Goal: Information Seeking & Learning: Learn about a topic

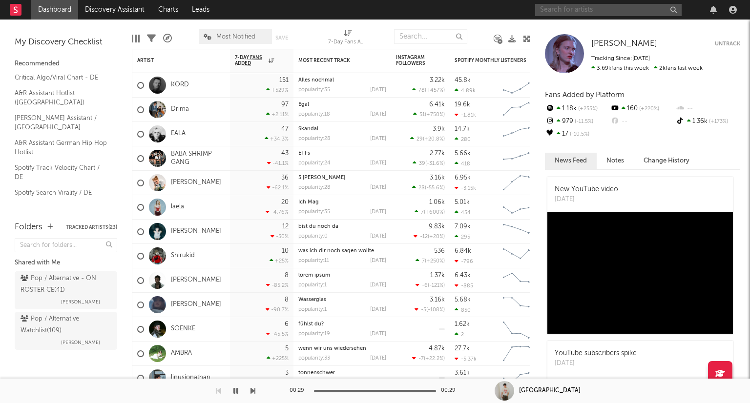
click at [601, 12] on input "text" at bounding box center [608, 10] width 146 height 12
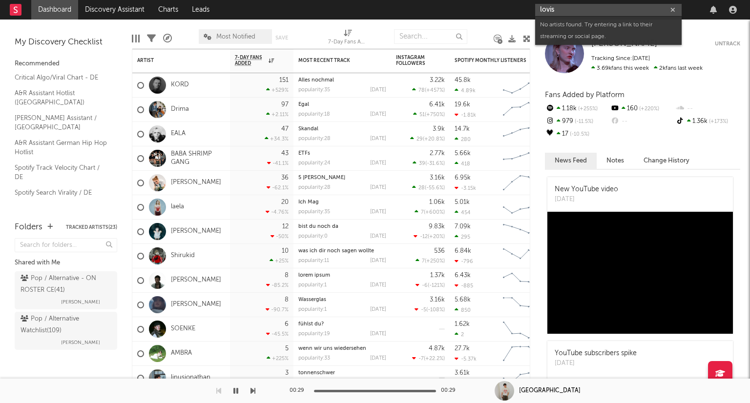
type input "lovis"
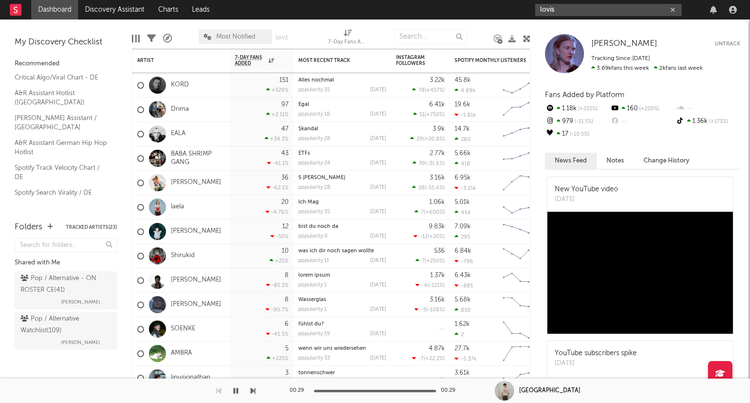
click at [673, 10] on icon "button" at bounding box center [672, 10] width 5 height 6
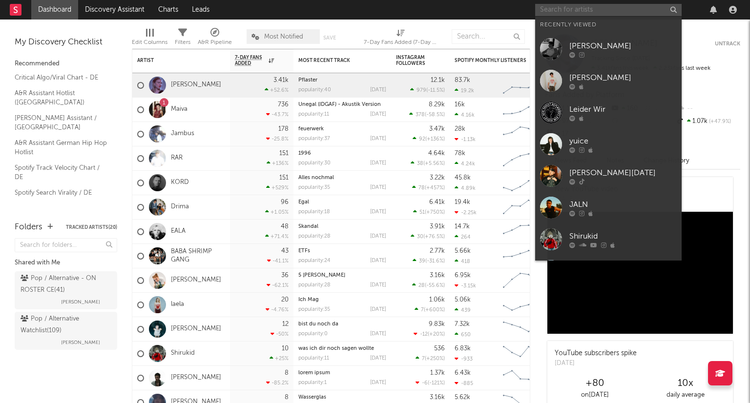
click at [599, 11] on input "text" at bounding box center [608, 10] width 146 height 12
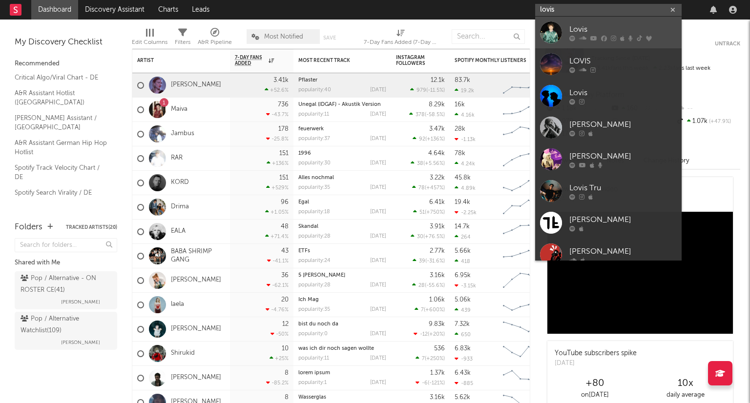
type input "lovis"
click at [604, 34] on div "Lovis" at bounding box center [622, 29] width 107 height 12
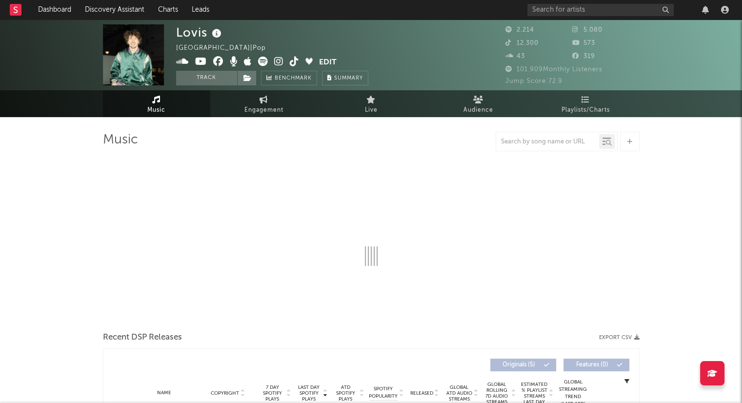
select select "6m"
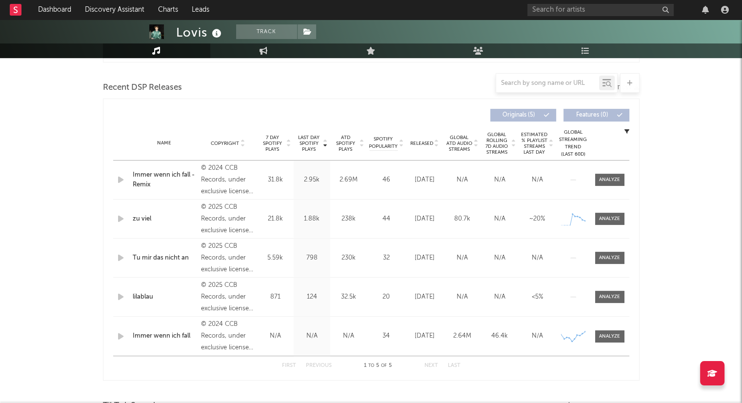
scroll to position [342, 0]
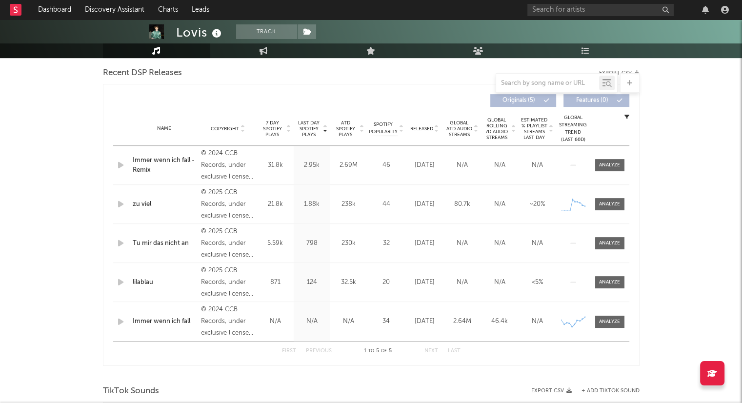
click at [436, 131] on icon at bounding box center [436, 131] width 5 height 4
click at [75, 4] on link "Dashboard" at bounding box center [54, 10] width 47 height 20
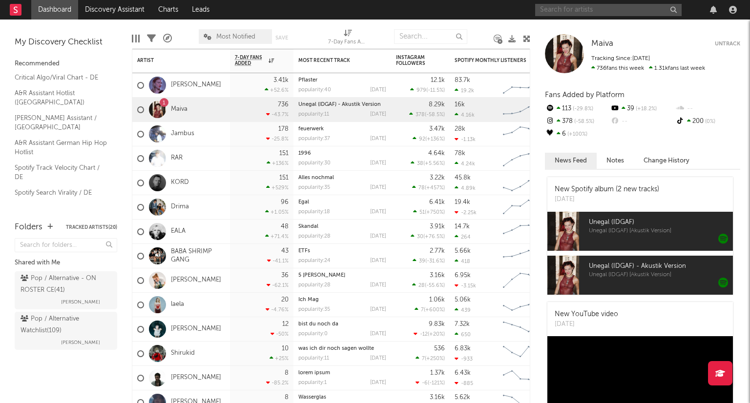
click at [562, 9] on input "text" at bounding box center [608, 10] width 146 height 12
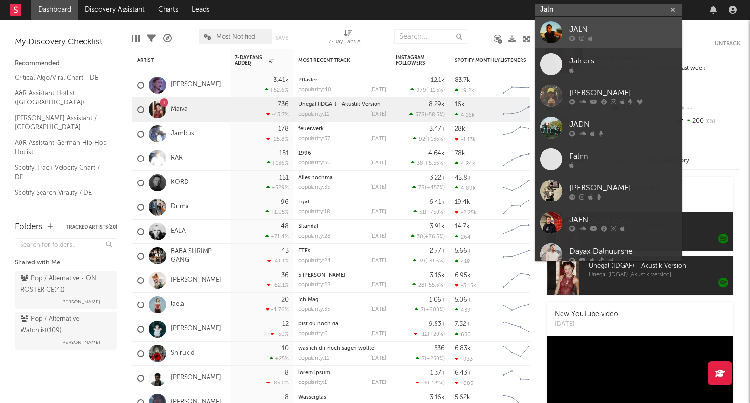
type input "Jaln"
click at [608, 30] on div "JALN" at bounding box center [622, 29] width 107 height 12
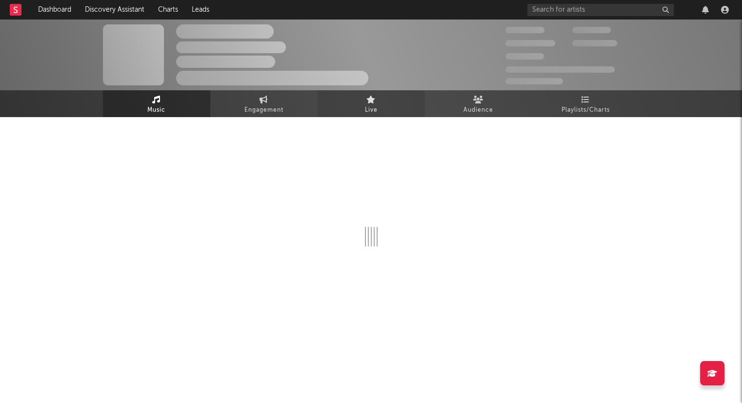
select select "1w"
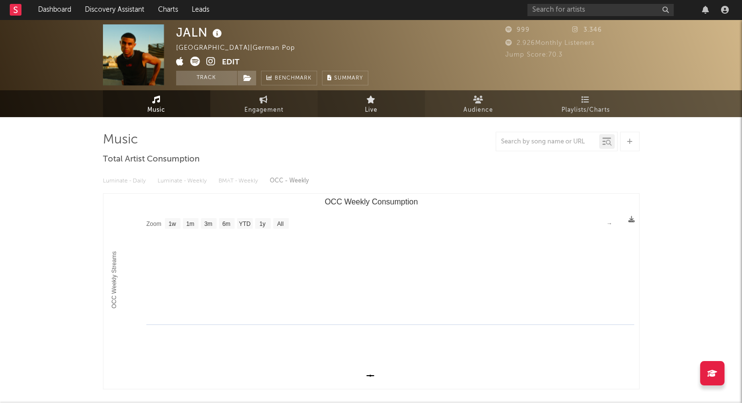
select select "1w"
click at [215, 82] on button "Track" at bounding box center [206, 78] width 61 height 15
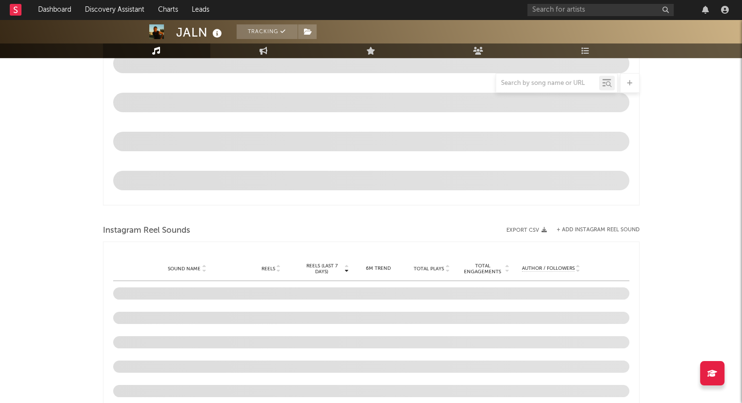
select select "1w"
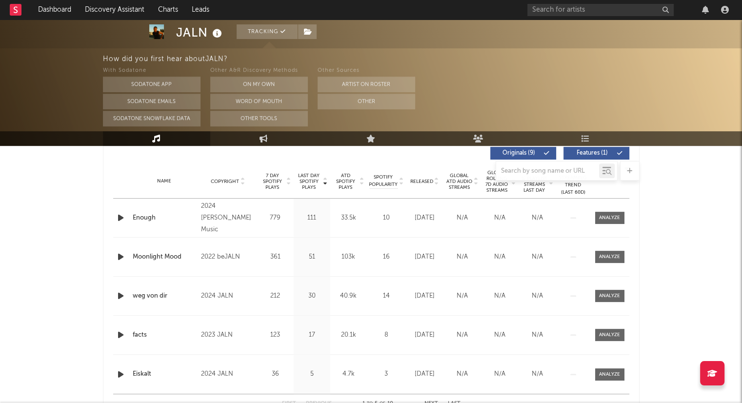
scroll to position [360, 0]
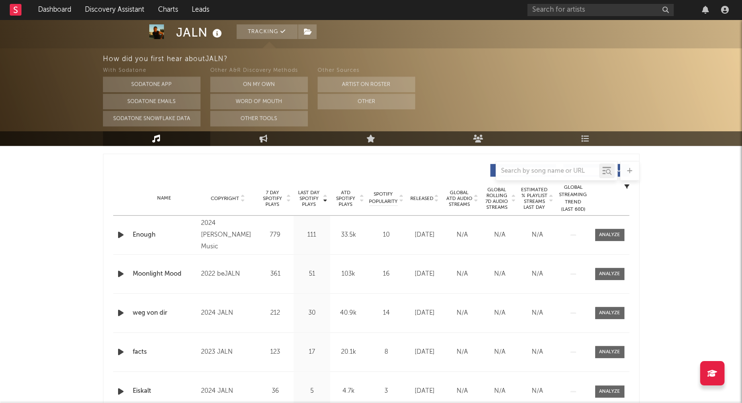
click at [434, 200] on icon at bounding box center [436, 201] width 5 height 4
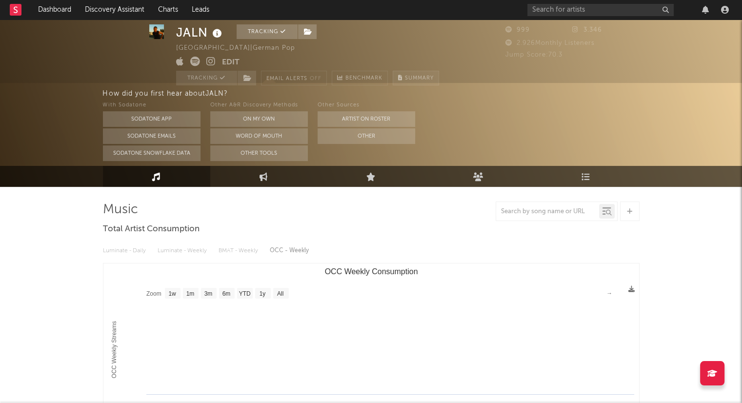
scroll to position [0, 0]
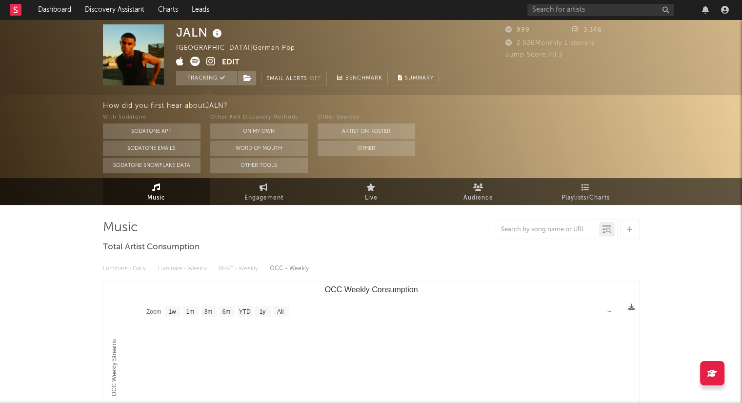
click at [214, 60] on icon at bounding box center [210, 62] width 9 height 10
